Goal: Task Accomplishment & Management: Use online tool/utility

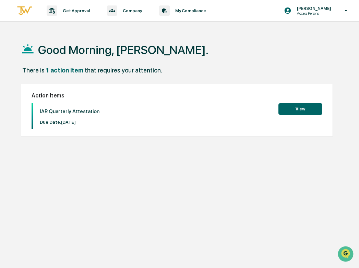
drag, startPoint x: 297, startPoint y: 187, endPoint x: 302, endPoint y: 176, distance: 12.0
click at [297, 187] on div "Good Morning, [PERSON_NAME]. There is 1 action item that requires your attentio…" at bounding box center [182, 167] width 343 height 268
click at [303, 108] on button "View" at bounding box center [300, 109] width 44 height 12
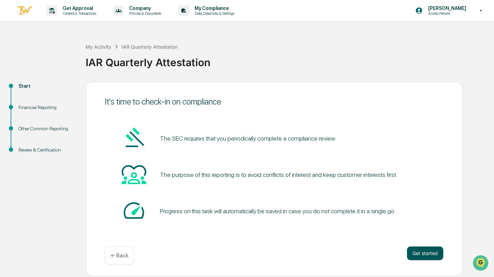
click at [358, 252] on button "Get started" at bounding box center [425, 253] width 36 height 14
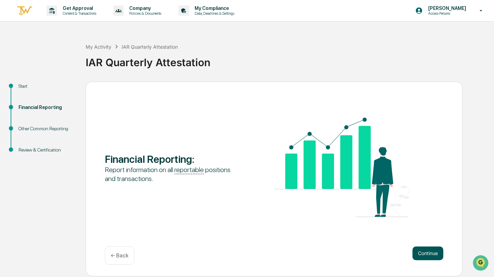
click at [358, 254] on button "Continue" at bounding box center [427, 253] width 31 height 14
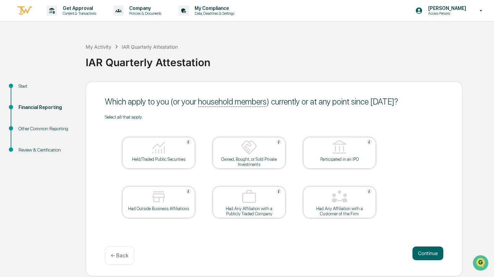
click at [158, 149] on img at bounding box center [158, 147] width 16 height 16
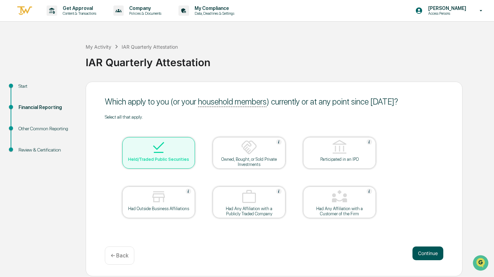
click at [358, 254] on button "Continue" at bounding box center [427, 253] width 31 height 14
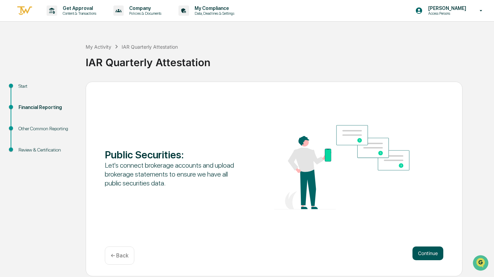
click at [358, 258] on button "Continue" at bounding box center [427, 253] width 31 height 14
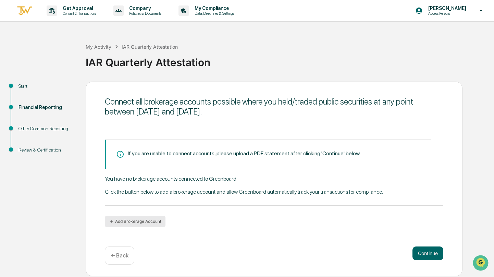
click at [150, 222] on button "Add Brokerage Account" at bounding box center [135, 221] width 61 height 11
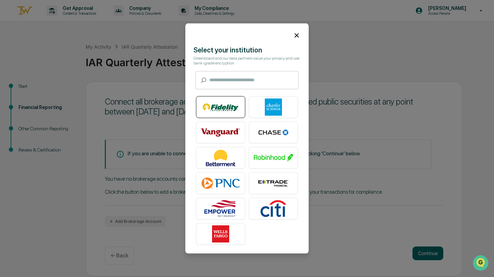
click at [212, 104] on img at bounding box center [220, 107] width 39 height 17
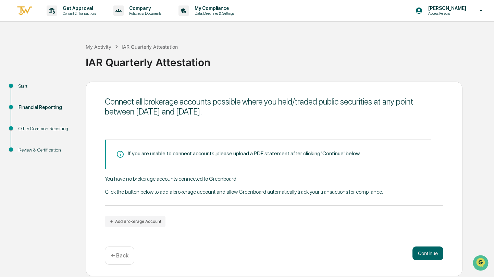
click at [358, 91] on div "Start Financial Reporting Other Common Reporting Review & Certification Connect…" at bounding box center [246, 178] width 487 height 194
